Goal: Task Accomplishment & Management: Manage account settings

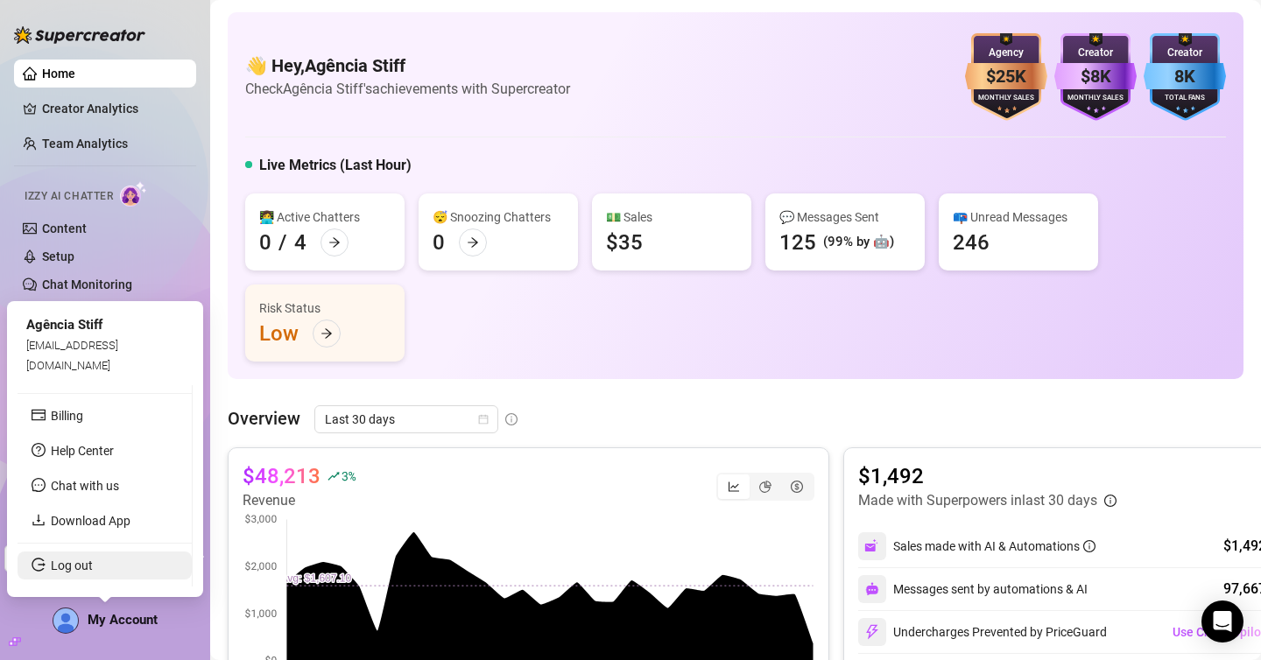
click at [90, 570] on link "Log out" at bounding box center [72, 566] width 42 height 14
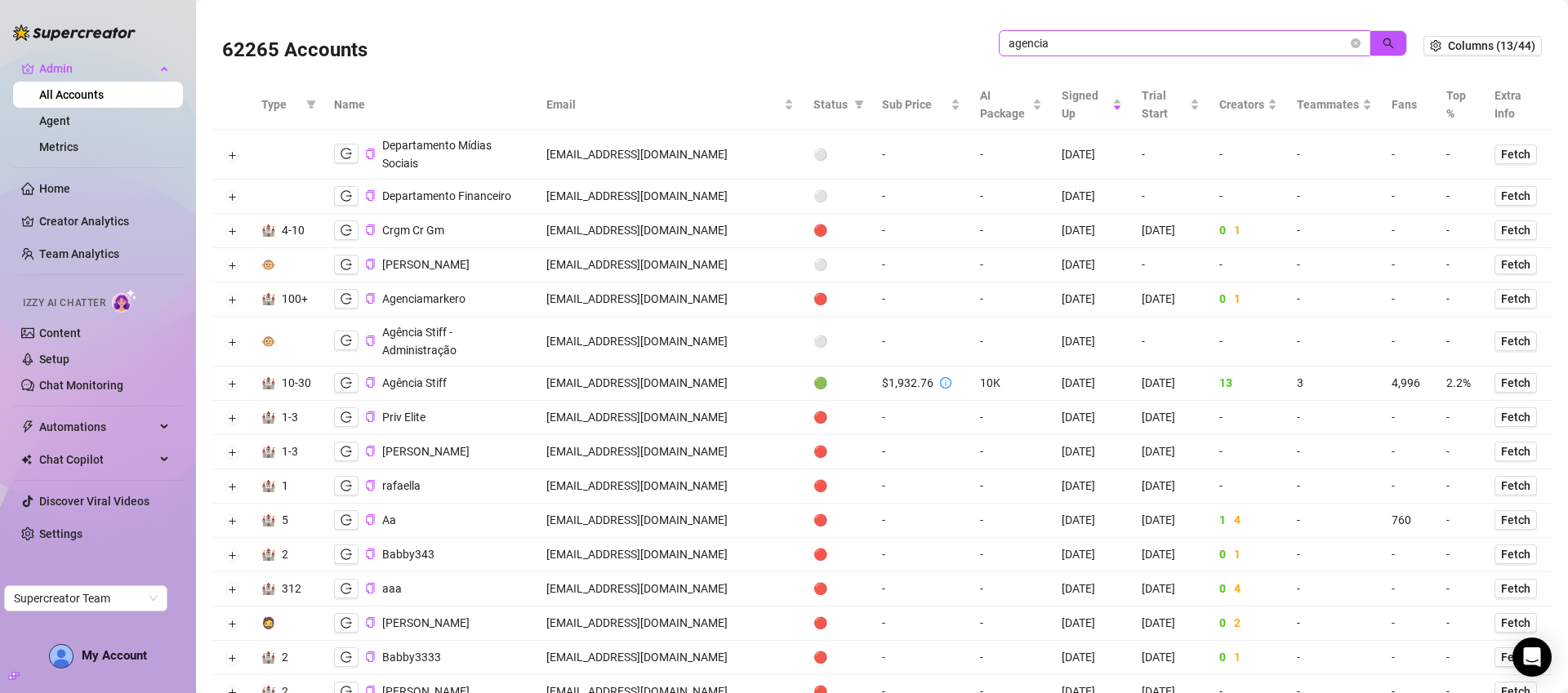
click at [1229, 49] on input "agencia" at bounding box center [1177, 43] width 339 height 18
click at [1228, 48] on input "agencia" at bounding box center [1177, 43] width 339 height 18
click at [1230, 43] on input "agencia" at bounding box center [1177, 43] width 339 height 18
type input "fergy"
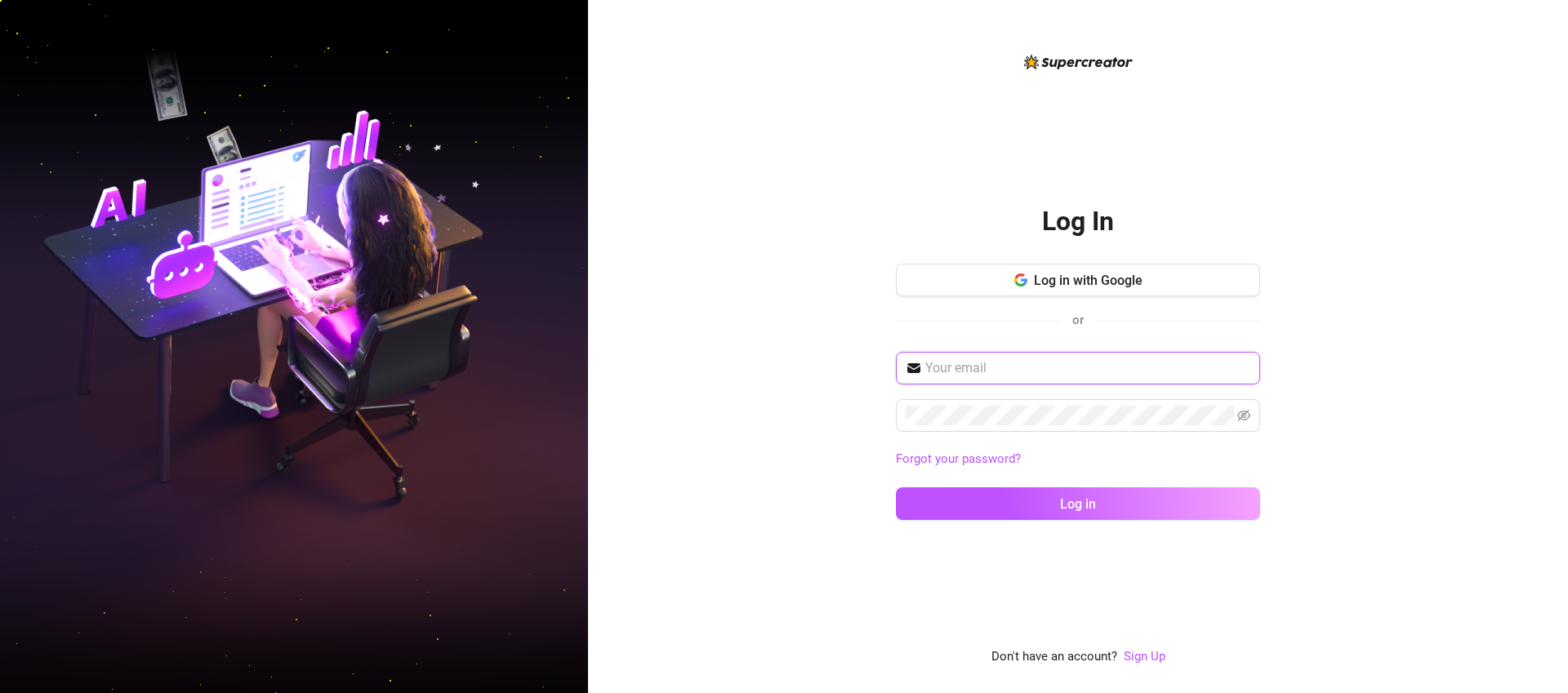
type input "[EMAIL_ADDRESS][DOMAIN_NAME]"
